Goal: Transaction & Acquisition: Purchase product/service

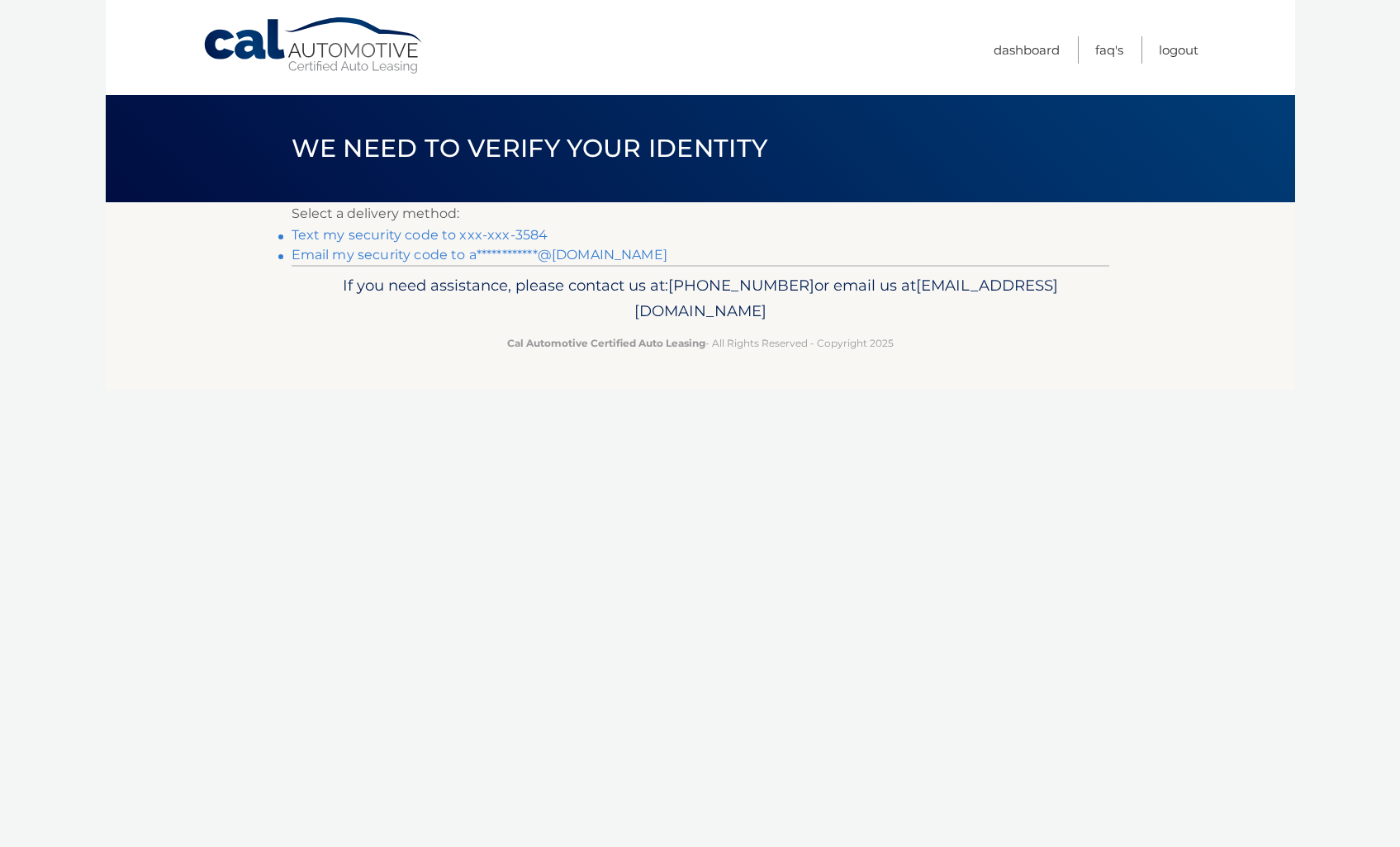
click at [394, 236] on link "Text my security code to xxx-xxx-3584" at bounding box center [420, 235] width 257 height 16
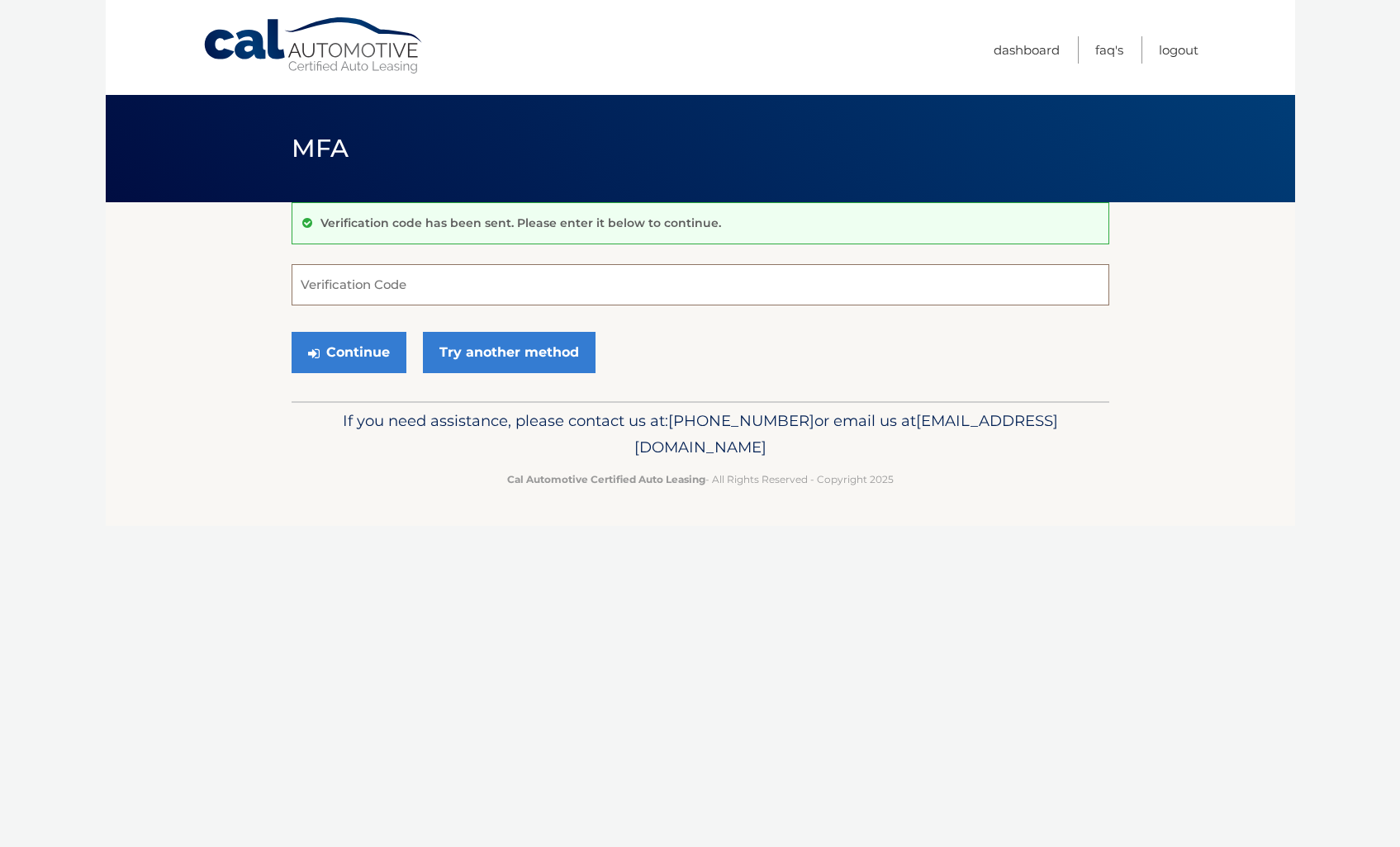
click at [366, 286] on input "Verification Code" at bounding box center [701, 284] width 818 height 41
type input "214765"
click at [363, 352] on button "Continue" at bounding box center [349, 352] width 115 height 41
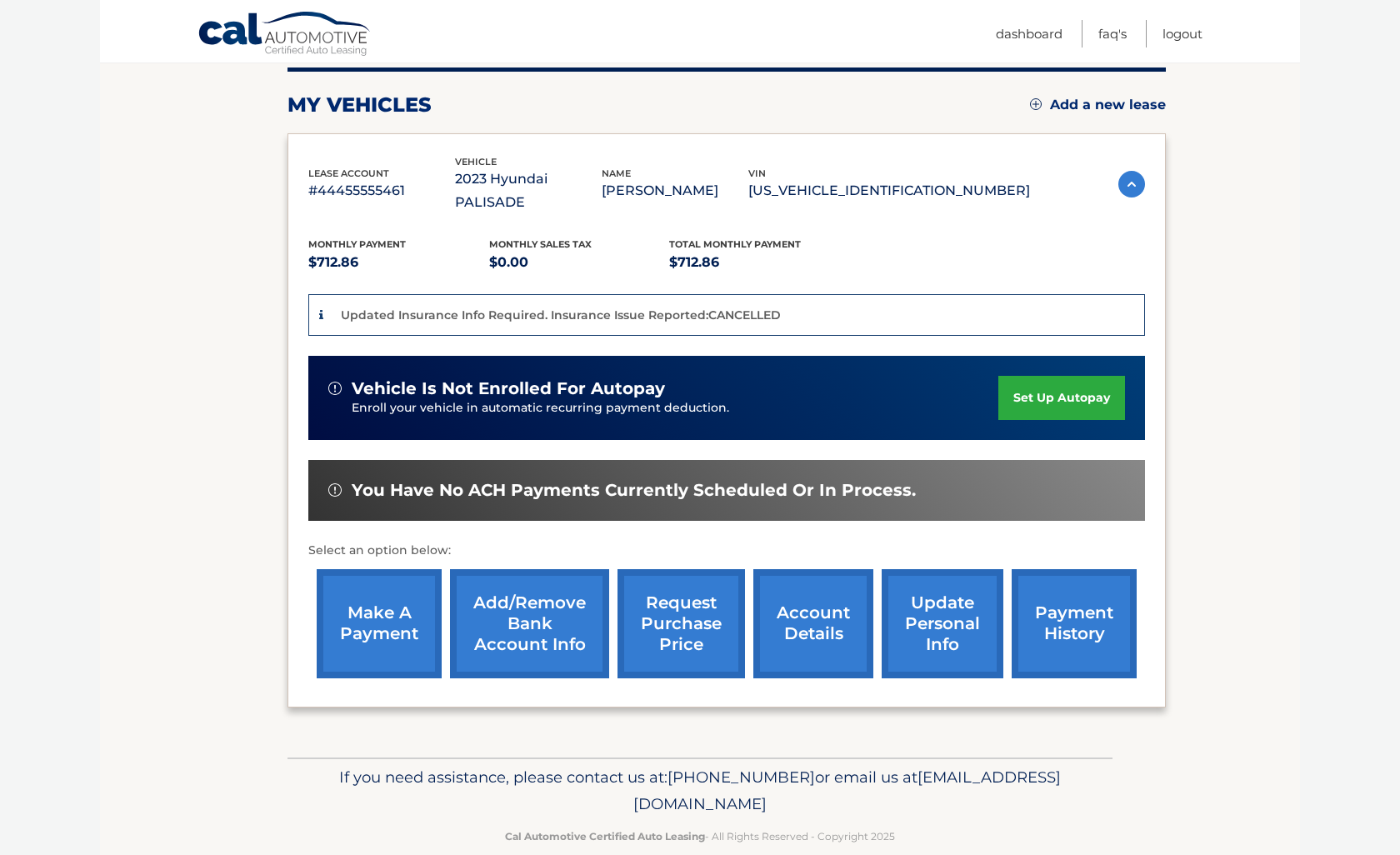
scroll to position [216, 0]
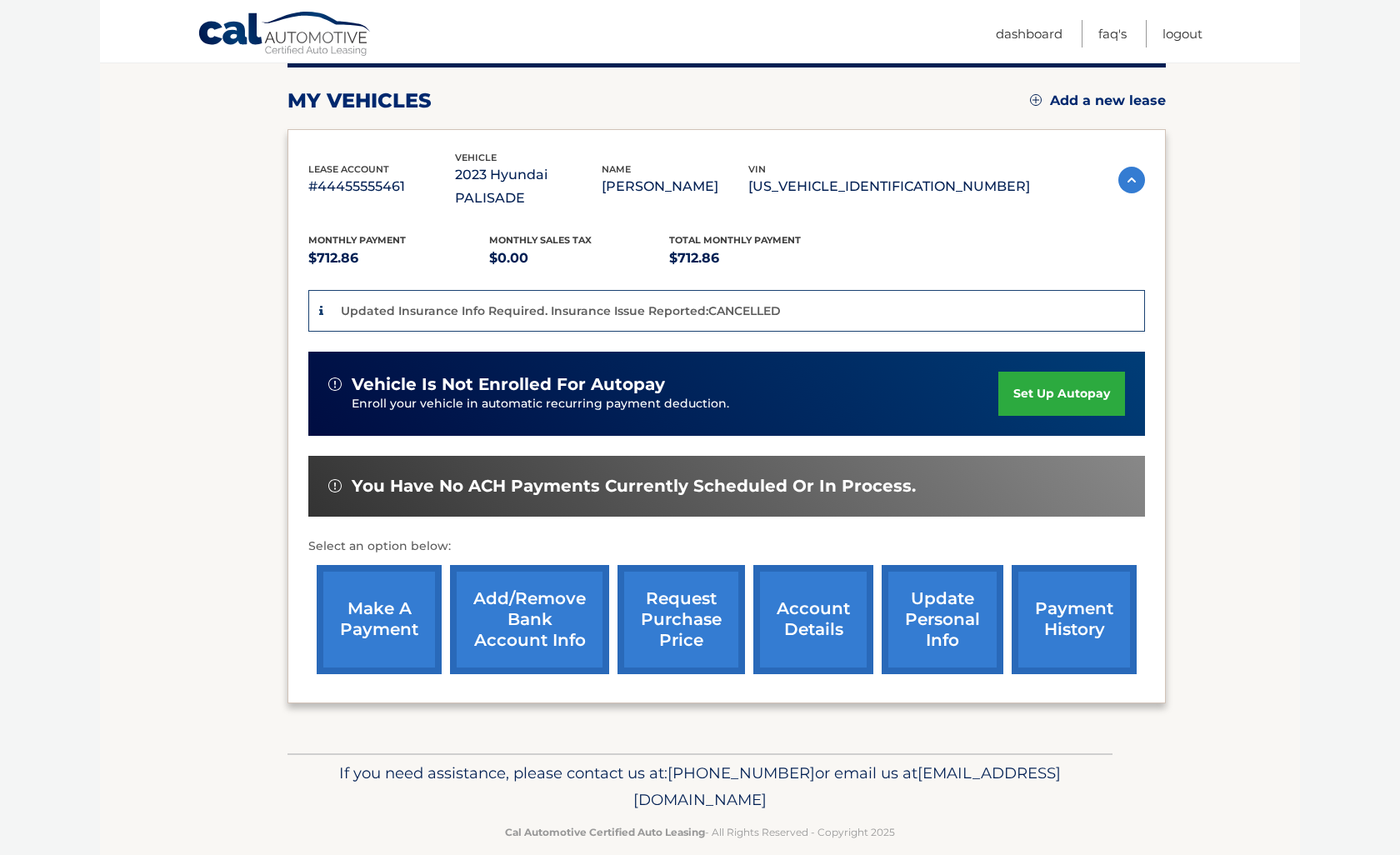
click at [371, 587] on link "make a payment" at bounding box center [379, 620] width 125 height 109
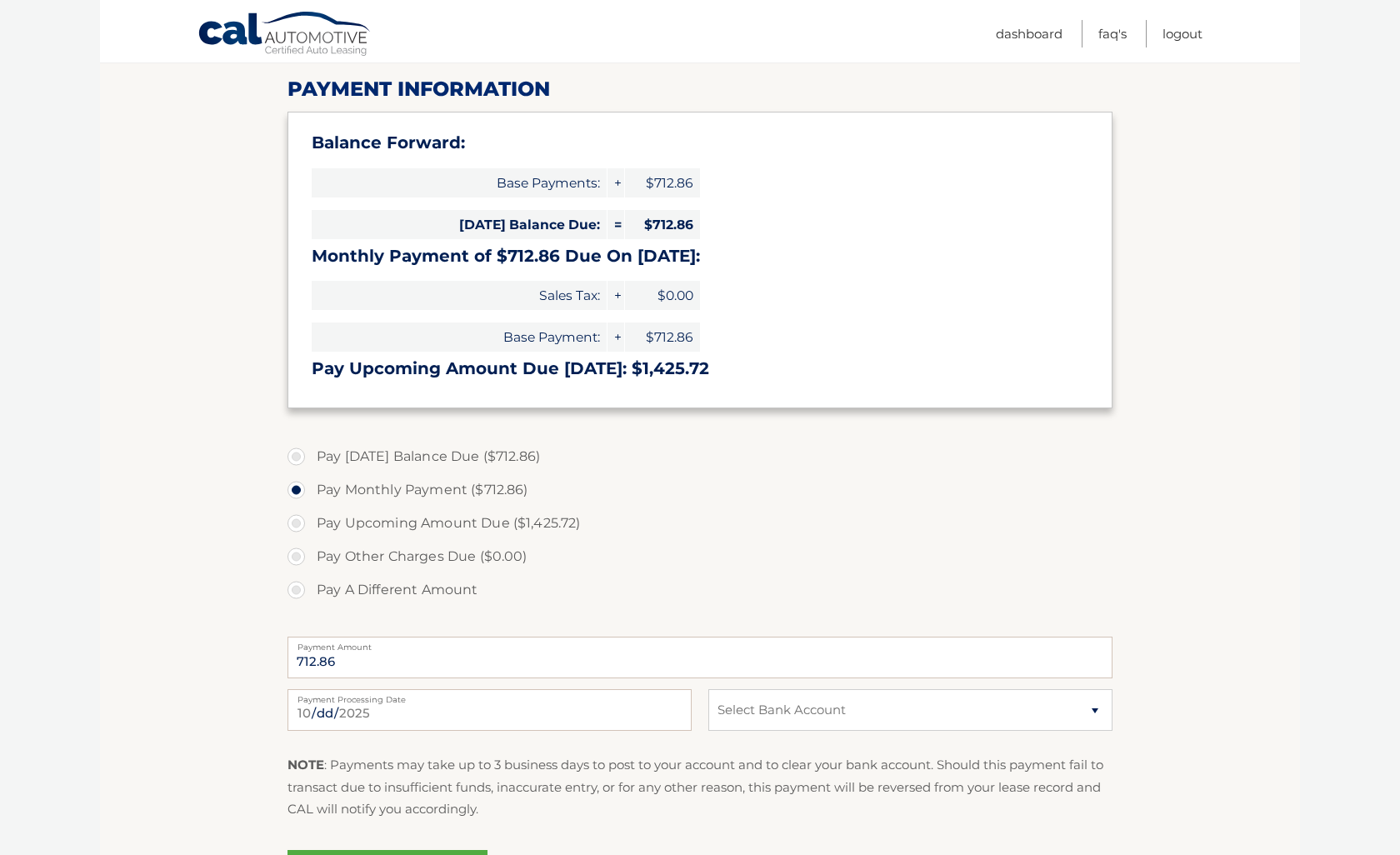
scroll to position [208, 0]
click at [1095, 709] on select "Select Bank Account Checking TD BANK NA *****2042 Checking TD BANK NA *****2737" at bounding box center [910, 709] width 404 height 41
select select "MWVjNTQ1MGMtNzMzNy00MjUwLWEwYTYtYzZlNzYzMDVhYzI2"
click at [708, 689] on select "Select Bank Account Checking TD BANK NA *****2042 Checking TD BANK NA *****2737" at bounding box center [910, 709] width 404 height 41
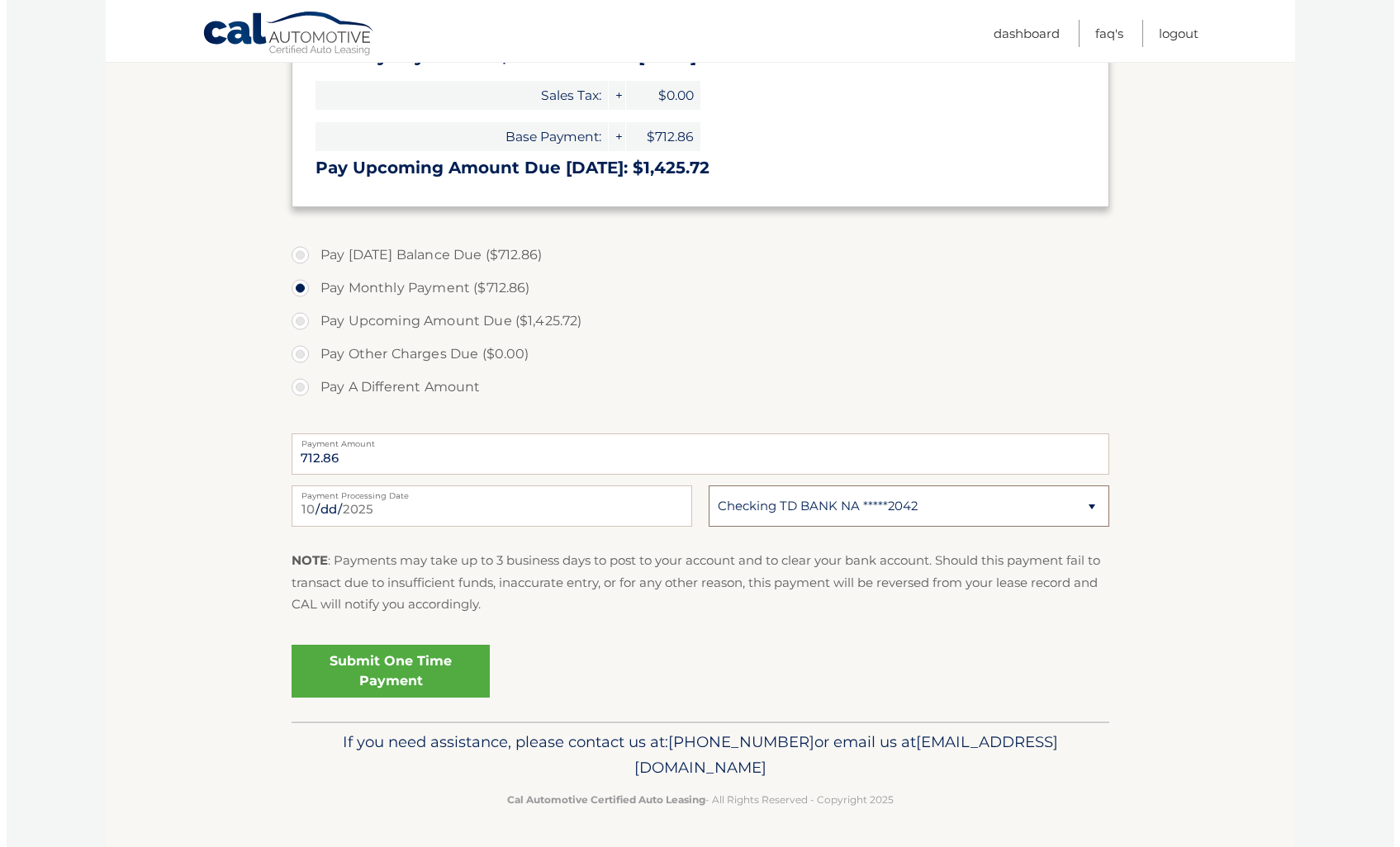
scroll to position [401, 0]
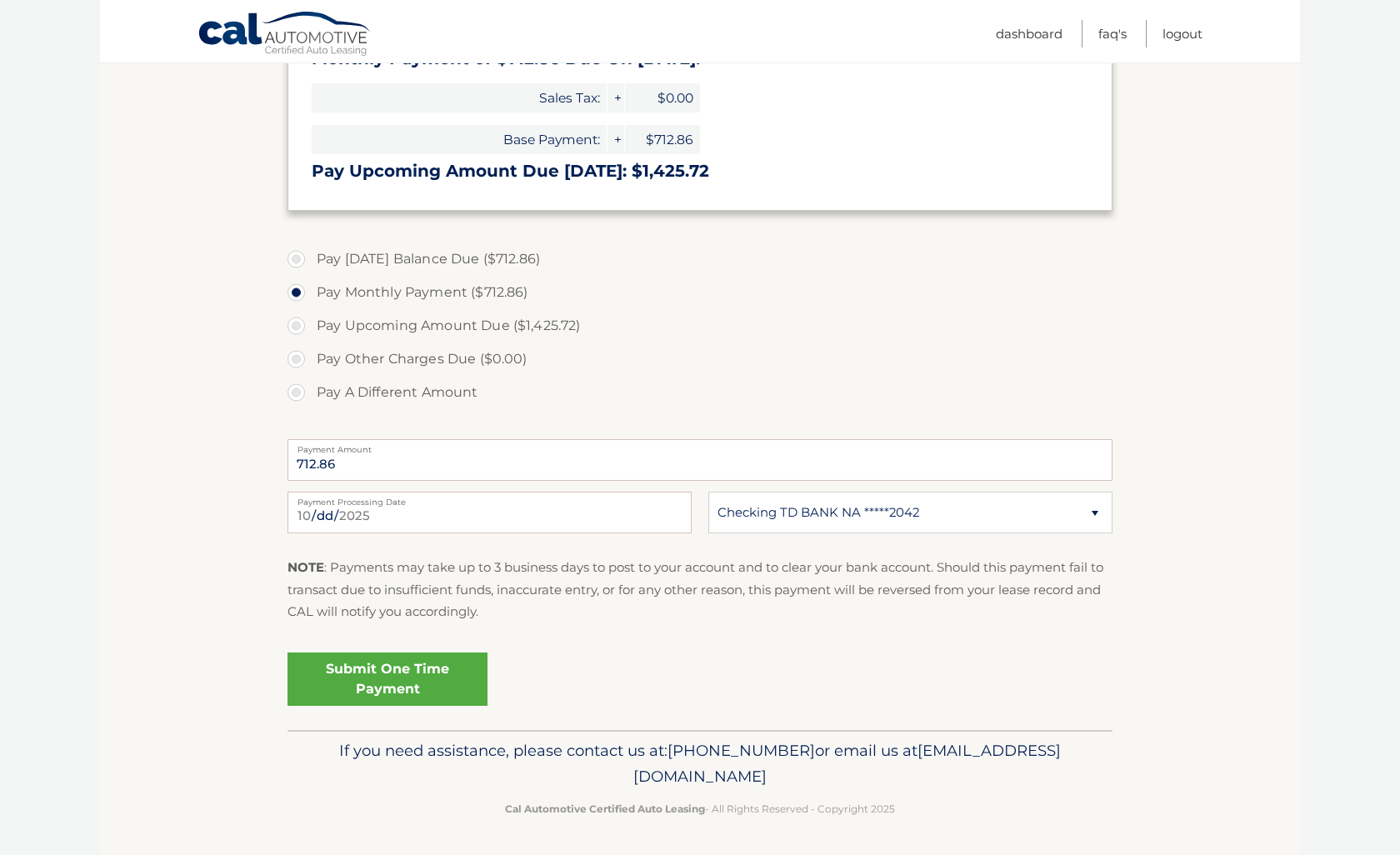
click at [395, 676] on link "Submit One Time Payment" at bounding box center [388, 679] width 200 height 54
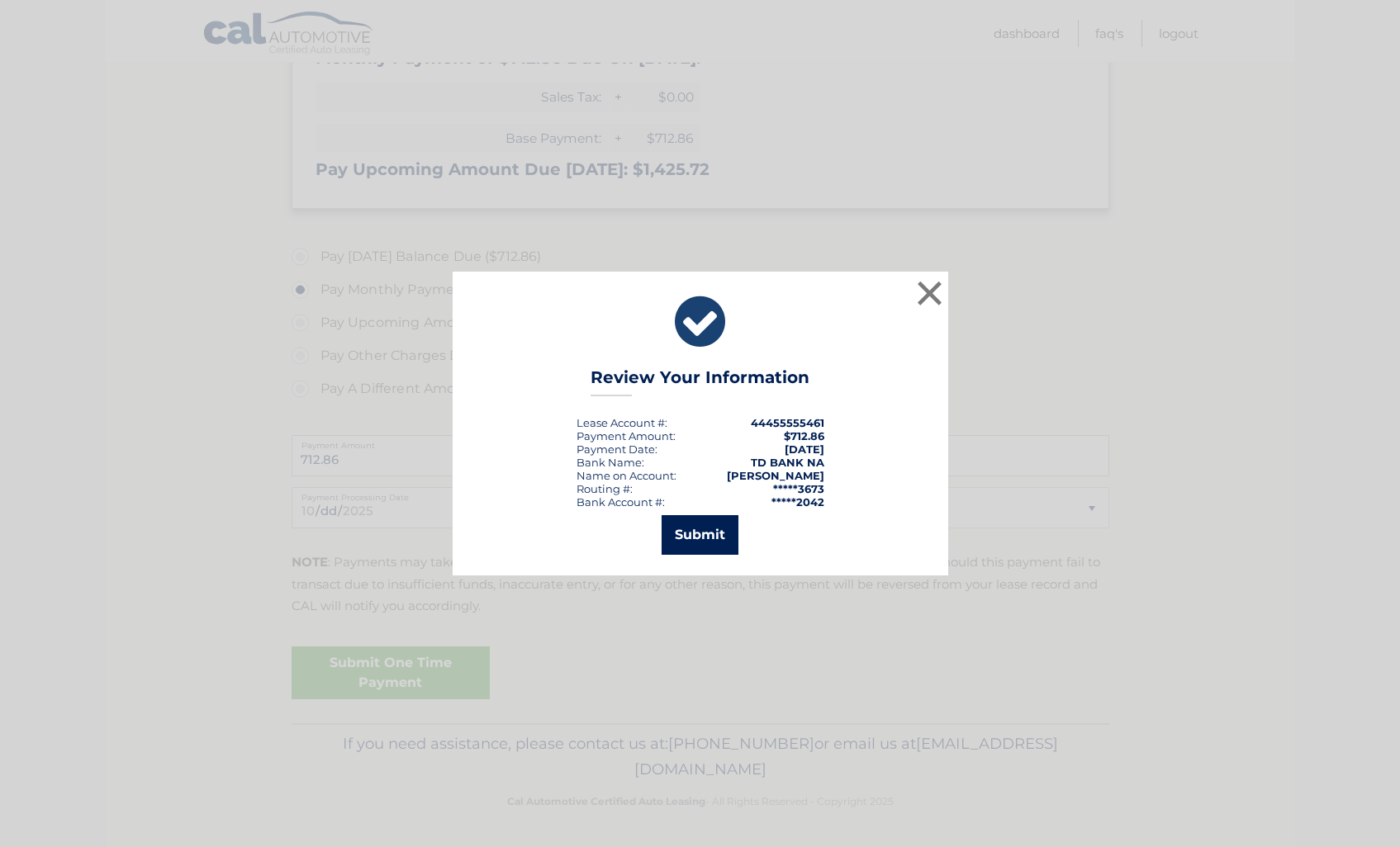
click at [707, 538] on button "Submit" at bounding box center [700, 535] width 77 height 40
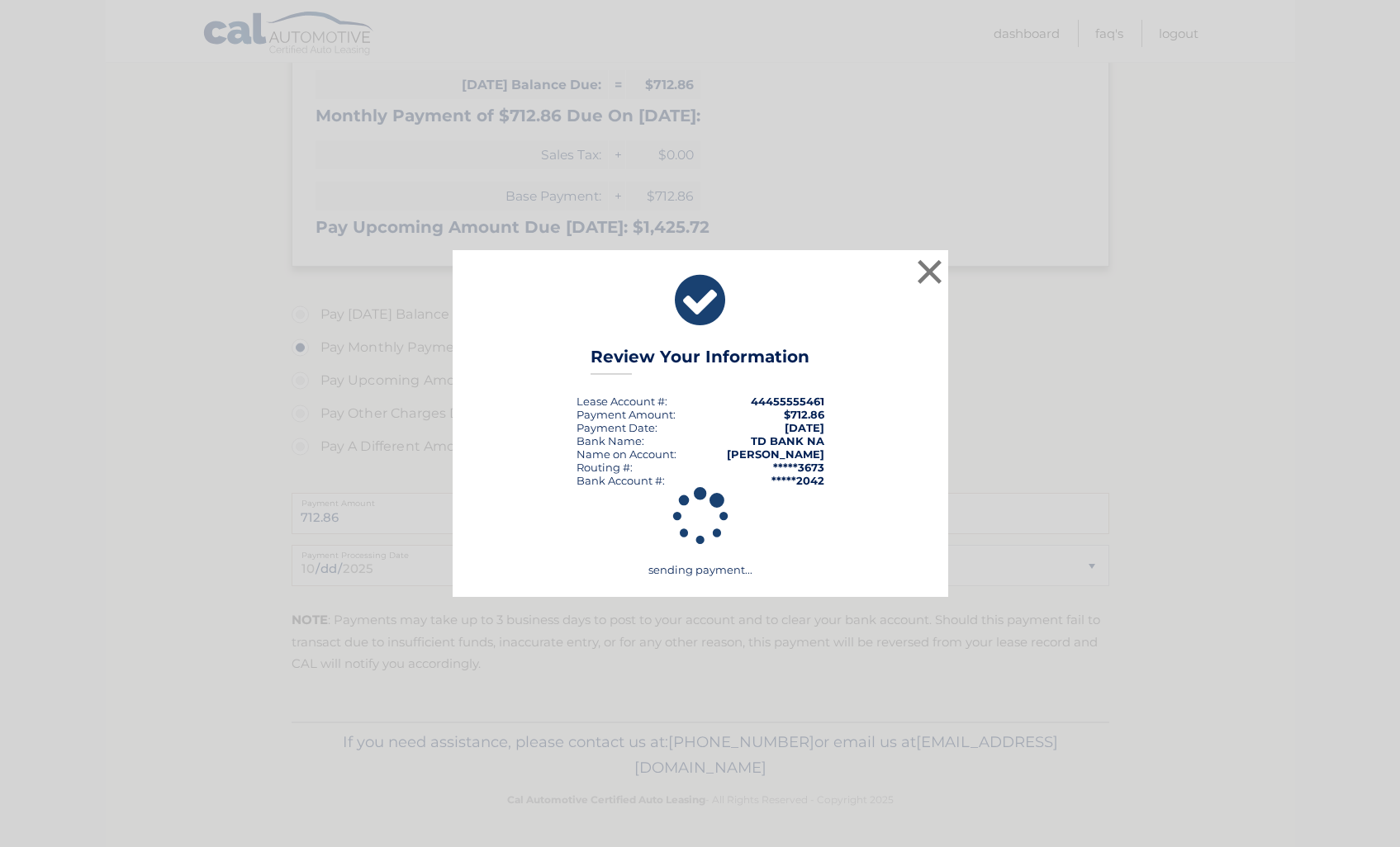
scroll to position [343, 0]
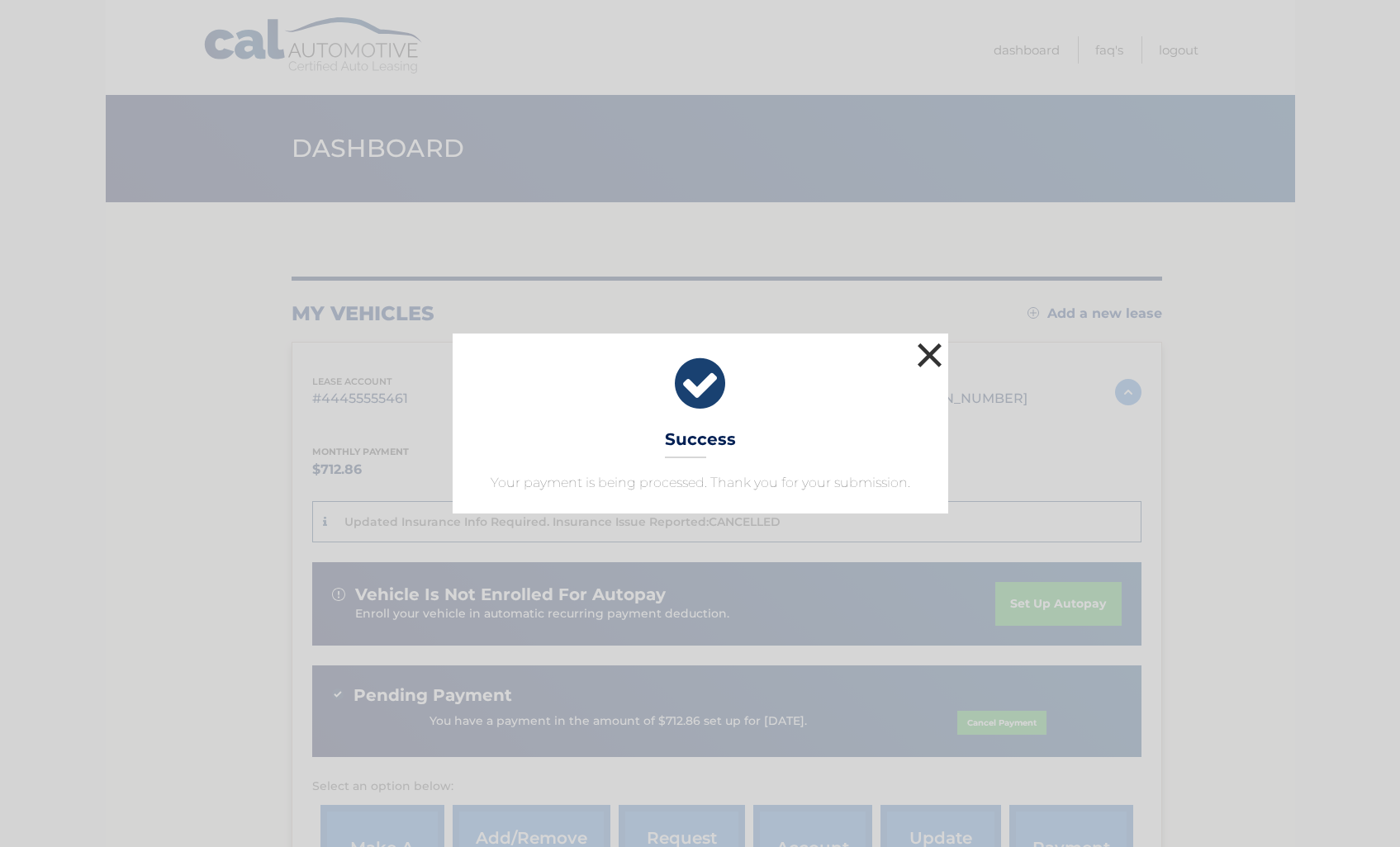
click at [928, 356] on button "×" at bounding box center [930, 355] width 33 height 33
